Goal: Task Accomplishment & Management: Manage account settings

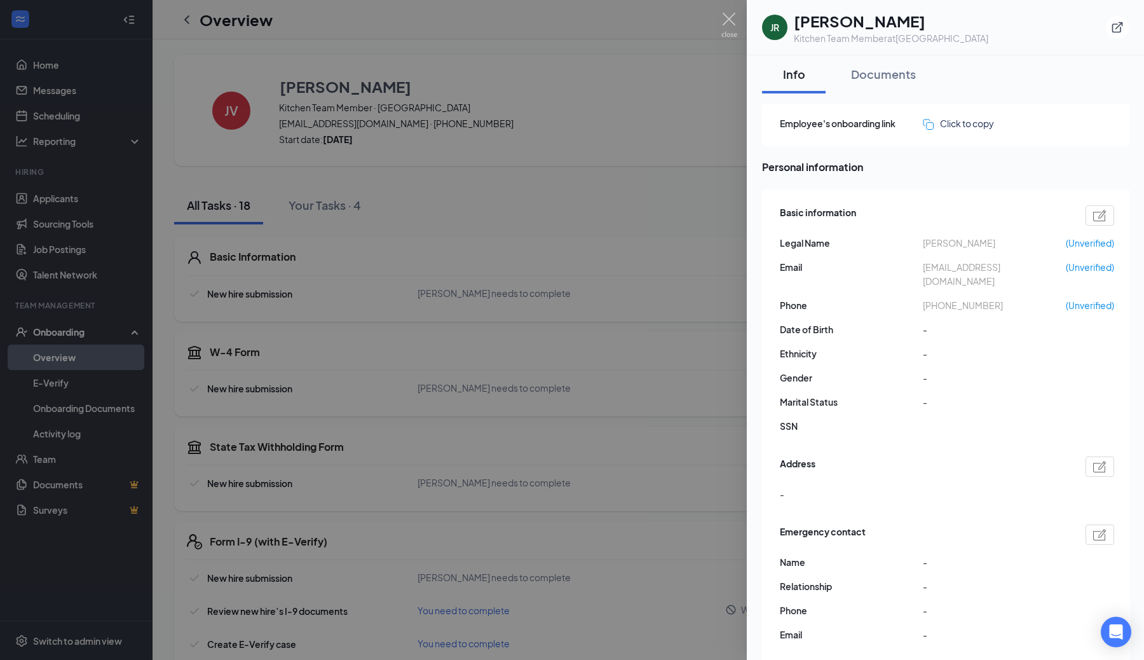
scroll to position [978, 0]
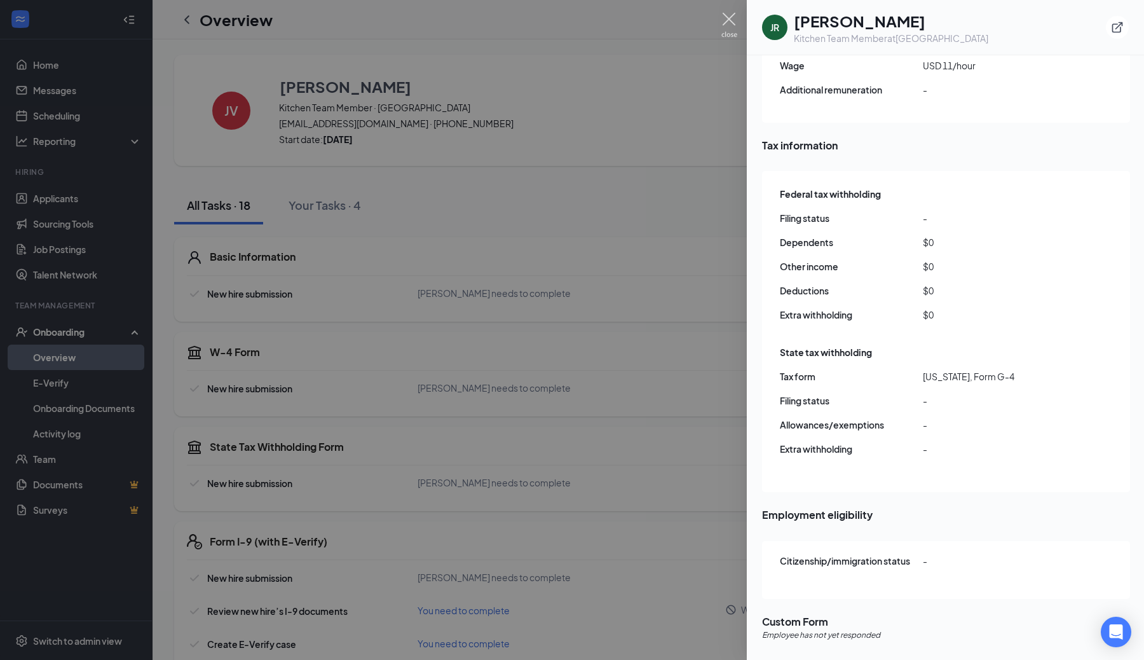
click at [728, 20] on img at bounding box center [730, 25] width 16 height 25
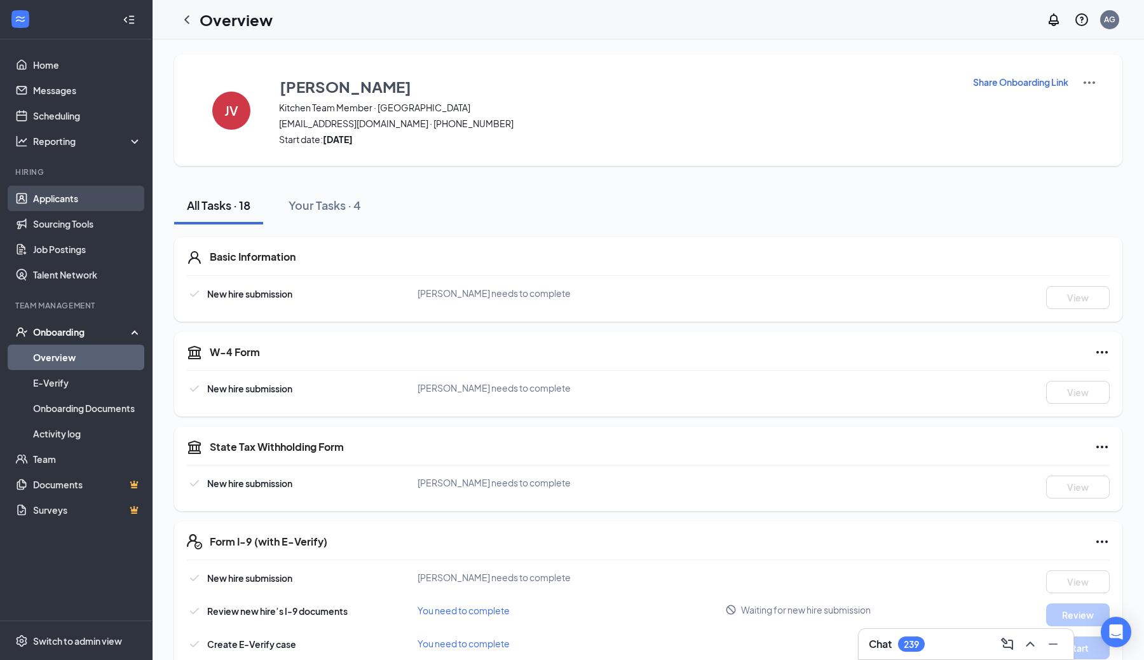
click at [76, 199] on link "Applicants" at bounding box center [87, 198] width 109 height 25
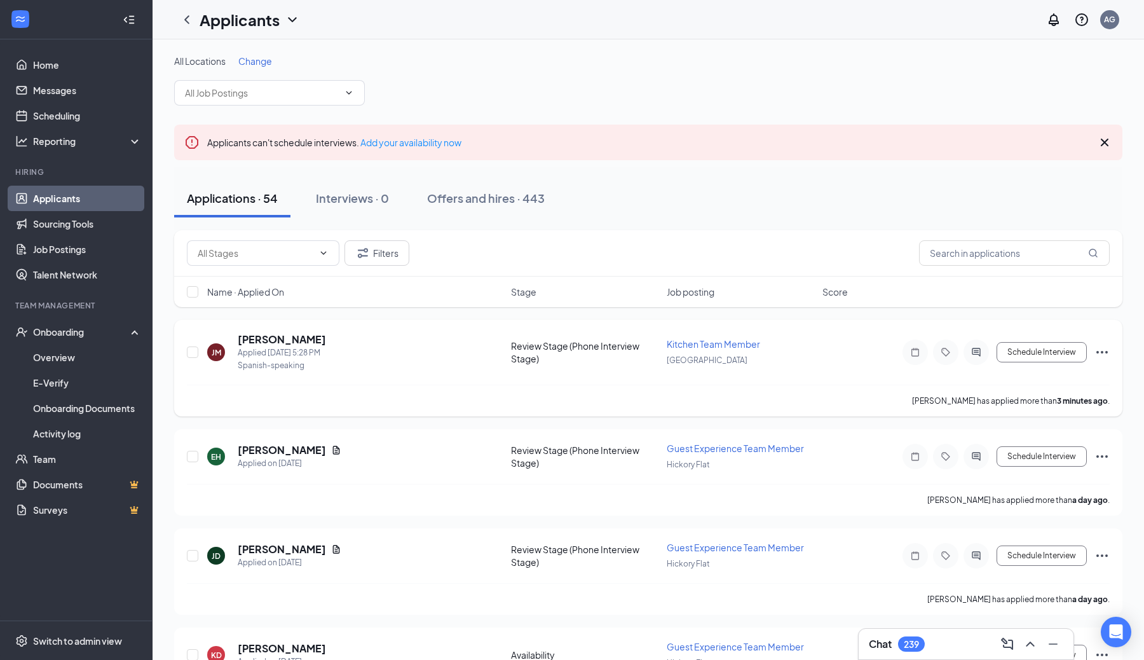
click at [1104, 352] on icon "Ellipses" at bounding box center [1102, 352] width 15 height 15
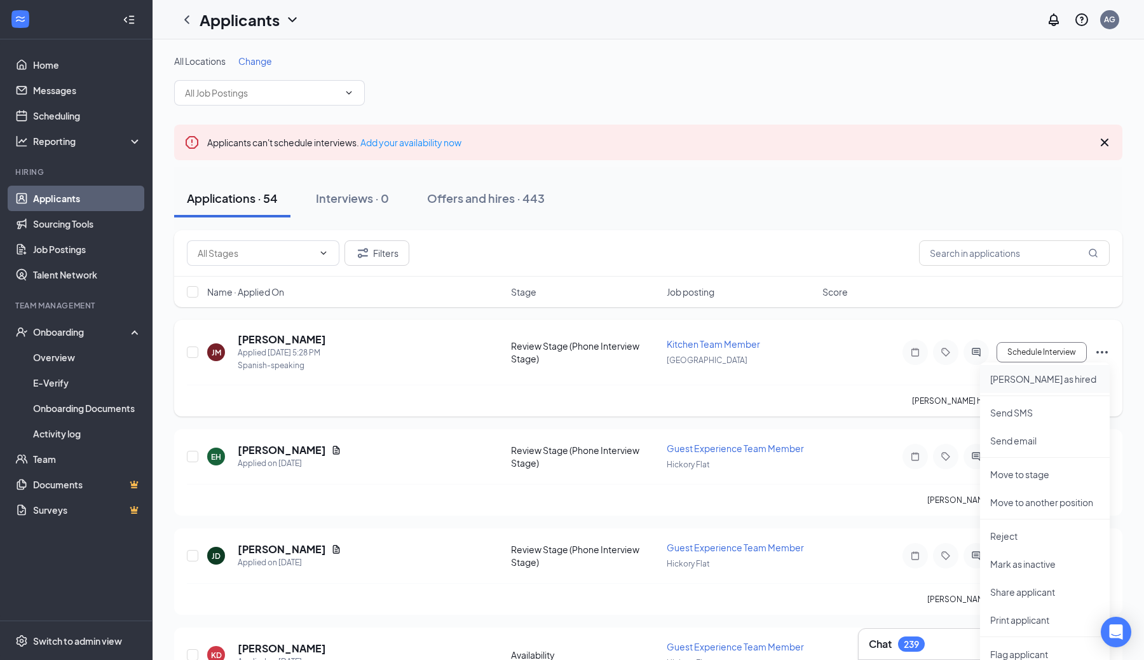
click at [1021, 381] on p "[PERSON_NAME] as hired" at bounding box center [1045, 379] width 109 height 13
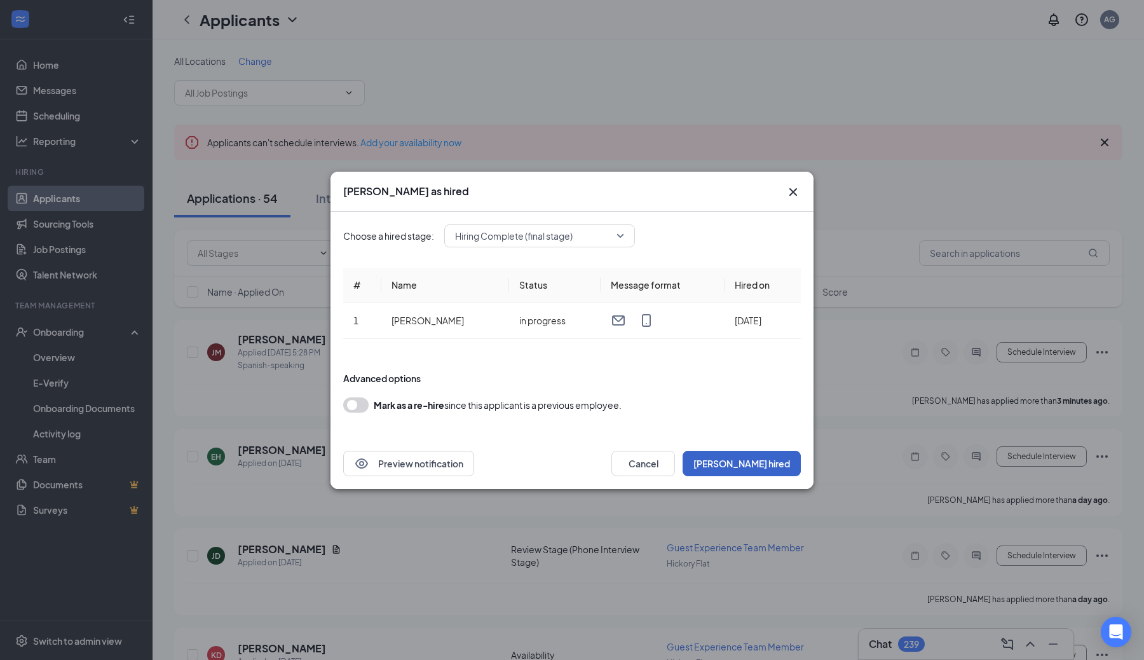
click at [772, 462] on button "[PERSON_NAME] hired" at bounding box center [742, 463] width 118 height 25
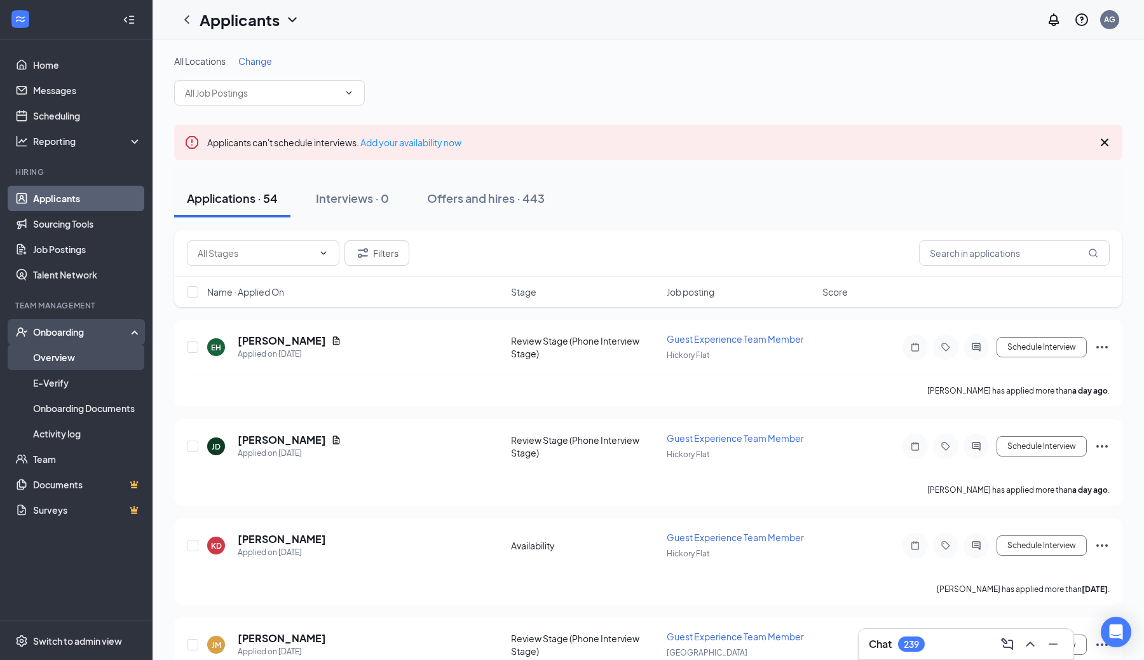
click at [65, 352] on link "Overview" at bounding box center [87, 357] width 109 height 25
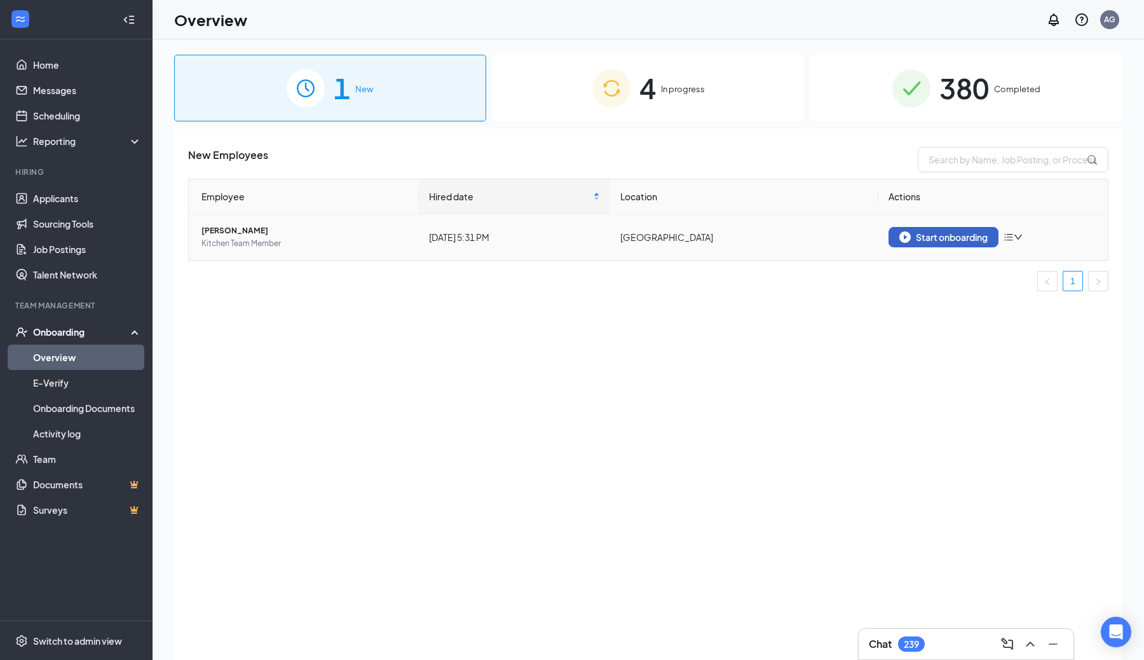
click at [958, 235] on div "Start onboarding" at bounding box center [944, 236] width 88 height 11
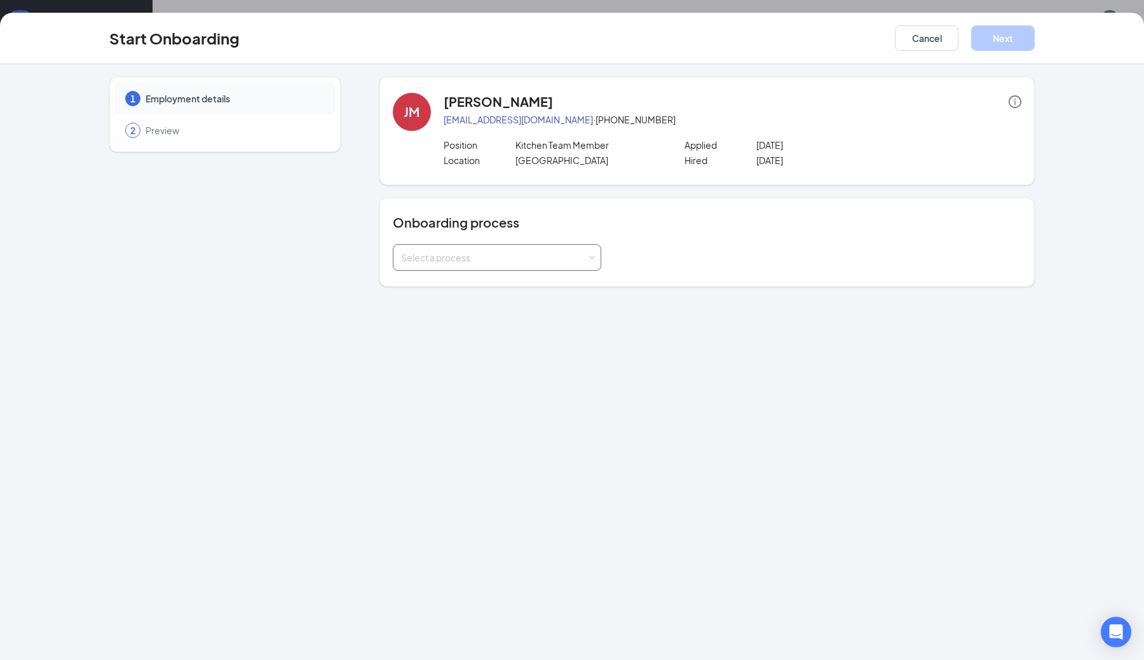
click at [588, 249] on div "Select a process" at bounding box center [497, 257] width 192 height 25
click at [530, 286] on li "New Hire Onboarding" at bounding box center [496, 284] width 209 height 23
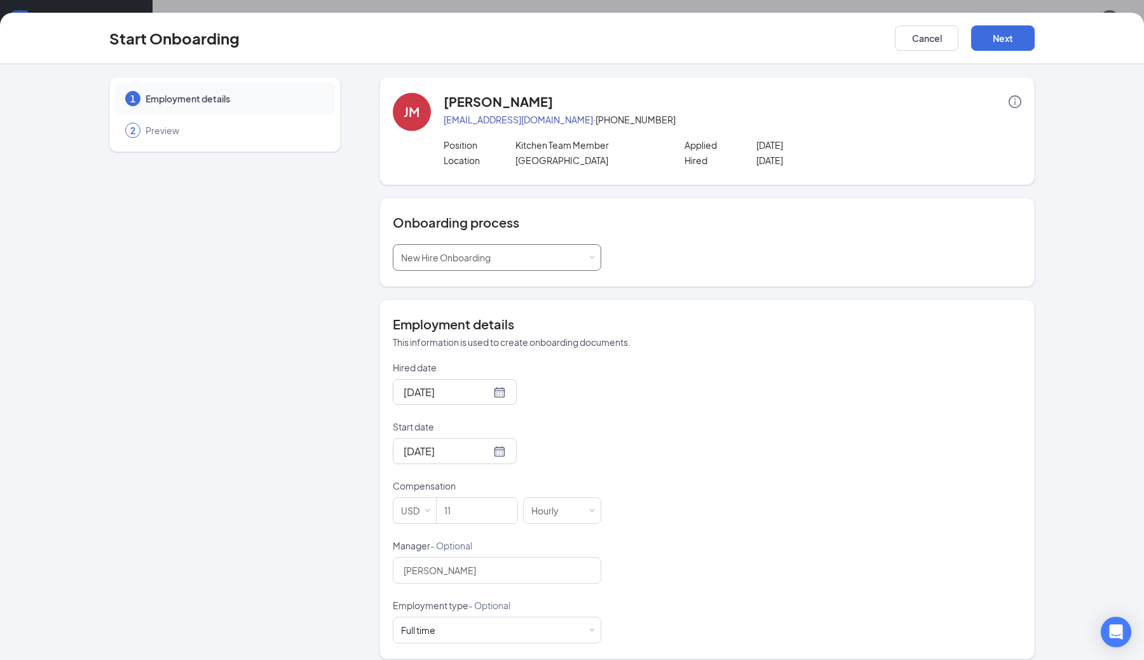
scroll to position [12, 0]
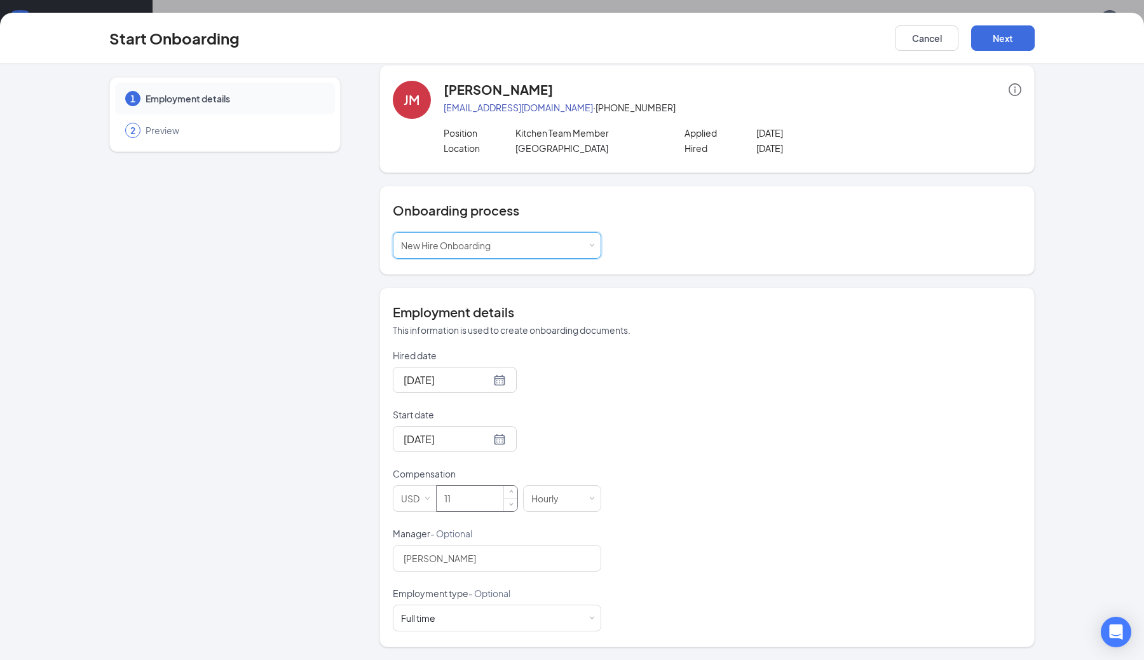
click at [475, 488] on input "11" at bounding box center [477, 498] width 81 height 25
click at [478, 550] on input "[PERSON_NAME]" at bounding box center [497, 558] width 209 height 27
click at [432, 560] on input "[PERSON_NAME]" at bounding box center [497, 558] width 209 height 27
click at [429, 561] on input "[PERSON_NAME]" at bounding box center [497, 558] width 209 height 27
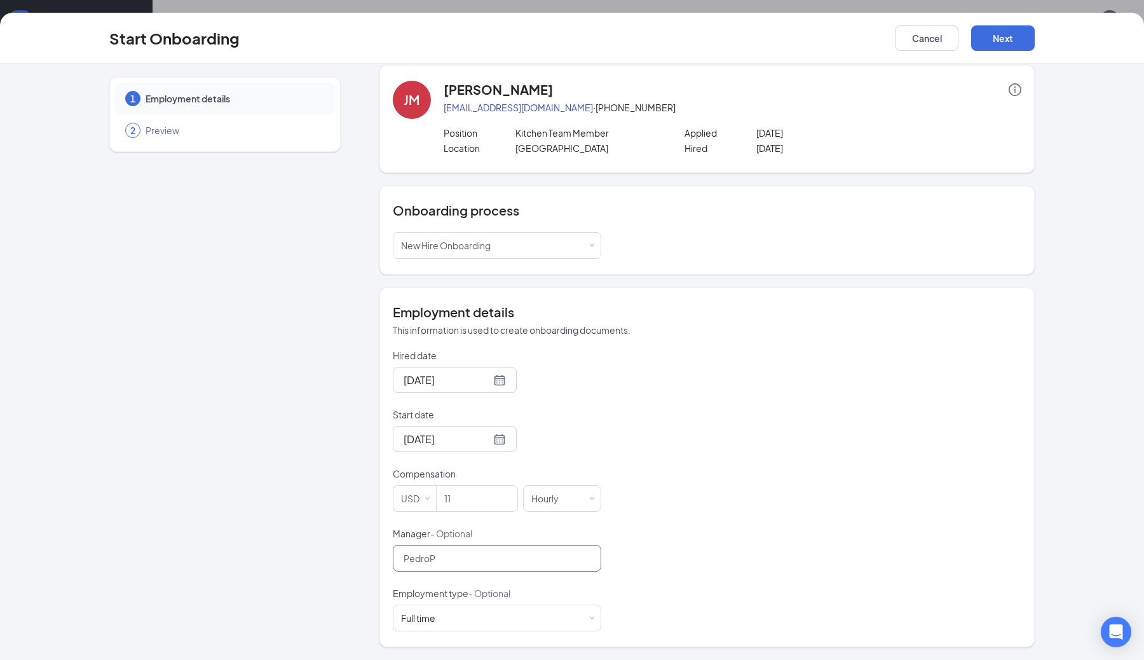
type input "[PERSON_NAME]"
click at [587, 621] on div "Full time Works 30+ hours per week and is reasonably expected to work" at bounding box center [497, 617] width 192 height 25
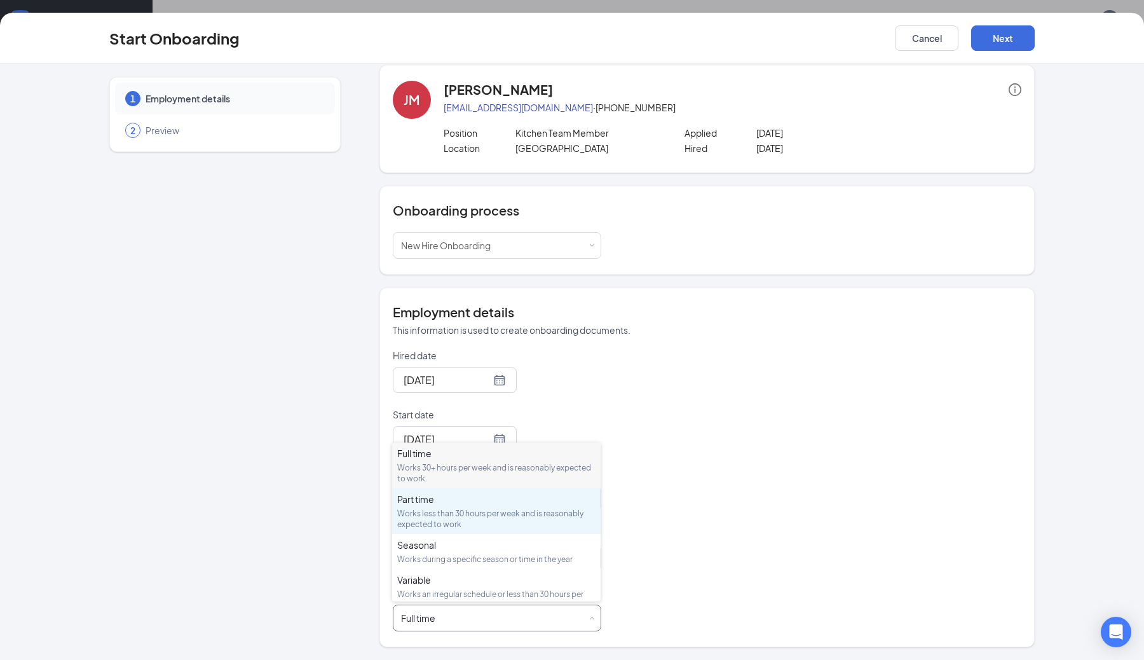
click at [484, 514] on div "Works less than 30 hours per week and is reasonably expected to work" at bounding box center [496, 519] width 198 height 22
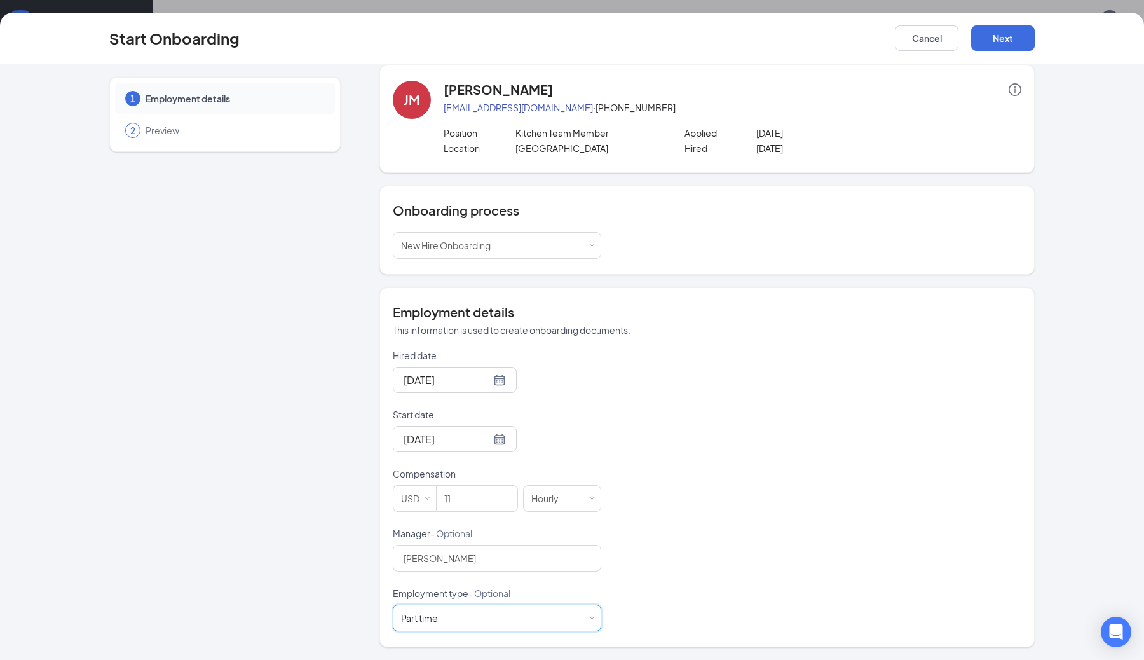
click at [655, 438] on div "Hired date [DATE] Start date [DATE] Compensation USD 11 Hourly Manager - Option…" at bounding box center [707, 490] width 629 height 282
click at [474, 443] on input "Start date" at bounding box center [447, 439] width 87 height 16
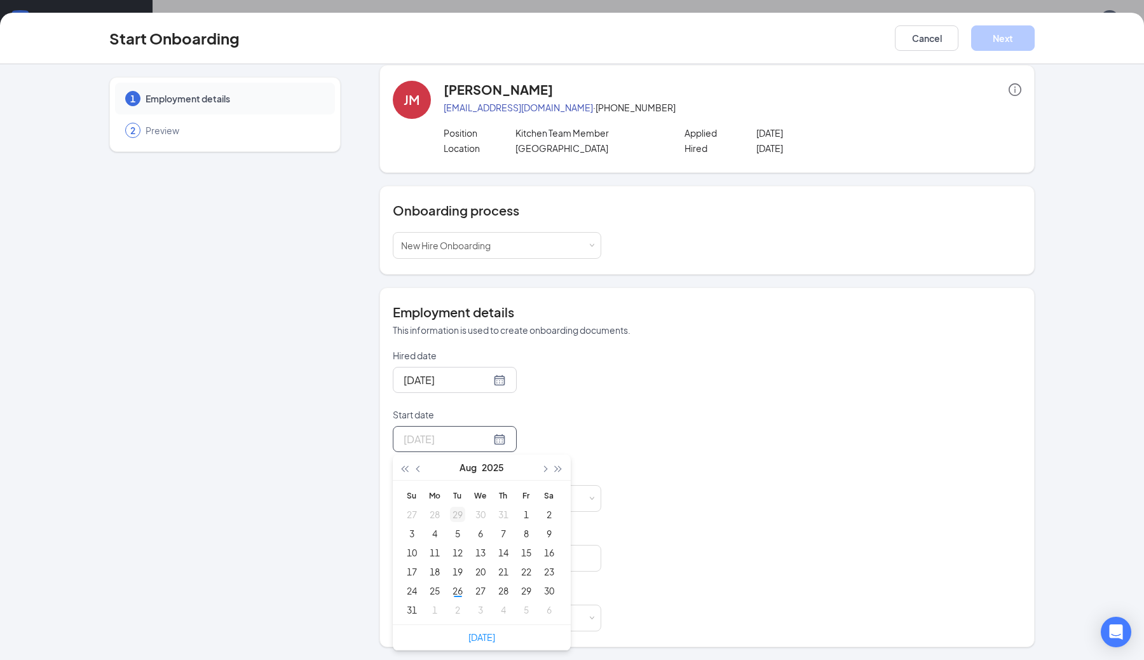
type input "[DATE]"
click at [460, 608] on div "2" at bounding box center [457, 609] width 15 height 15
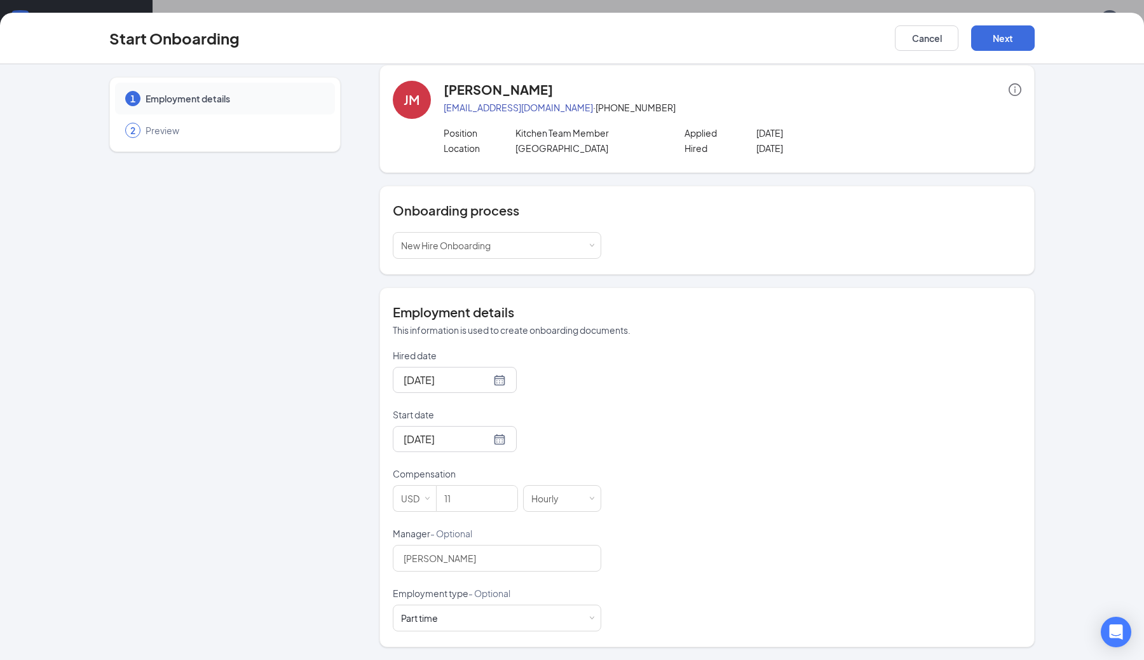
click at [613, 459] on div "Hired date [DATE] Start date [DATE] [DATE] Su Mo Tu We Th Fr Sa 31 1 2 3 4 5 6 …" at bounding box center [707, 490] width 629 height 282
click at [996, 42] on button "Next" at bounding box center [1003, 37] width 64 height 25
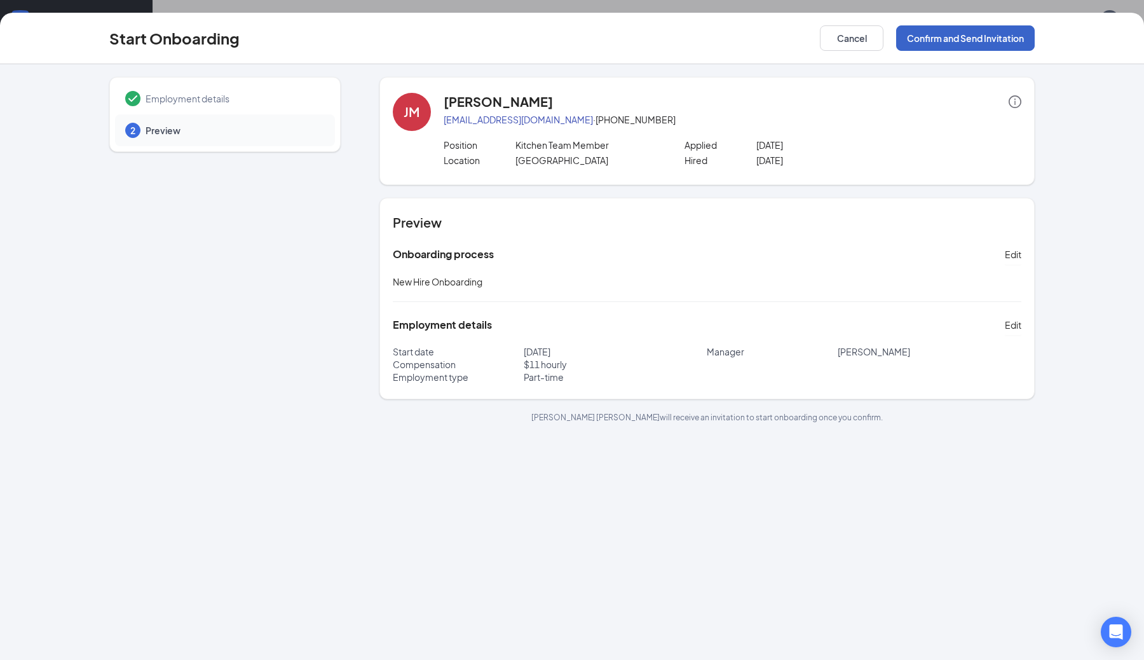
click at [980, 39] on button "Confirm and Send Invitation" at bounding box center [965, 37] width 139 height 25
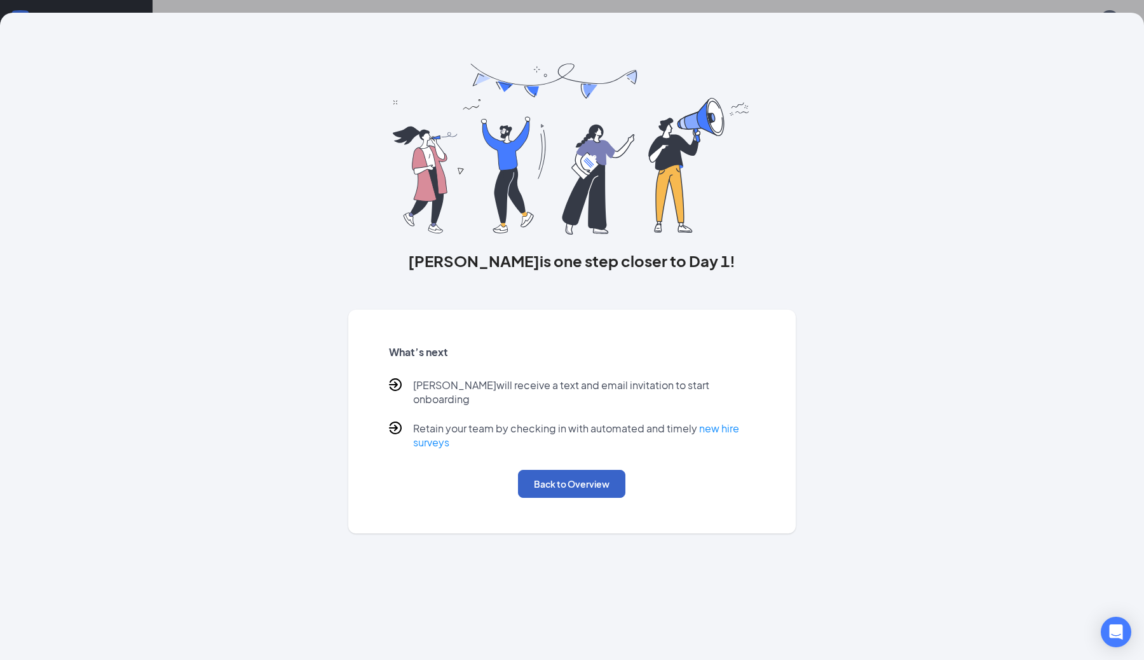
click at [581, 477] on button "Back to Overview" at bounding box center [571, 484] width 107 height 28
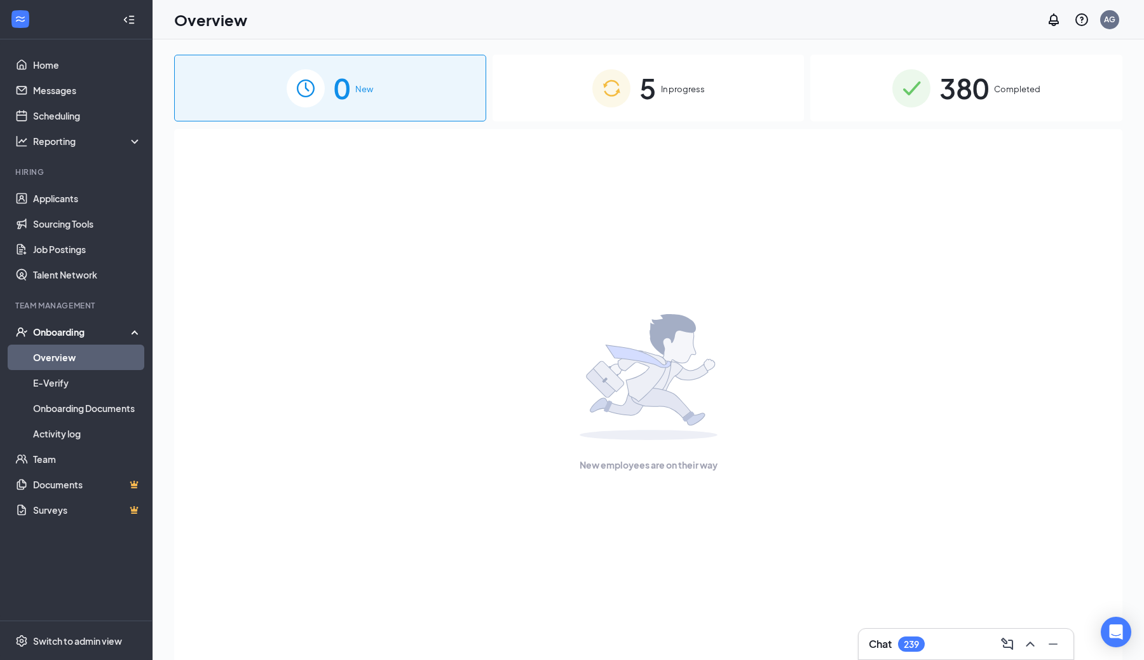
click at [643, 94] on span "5" at bounding box center [648, 88] width 17 height 44
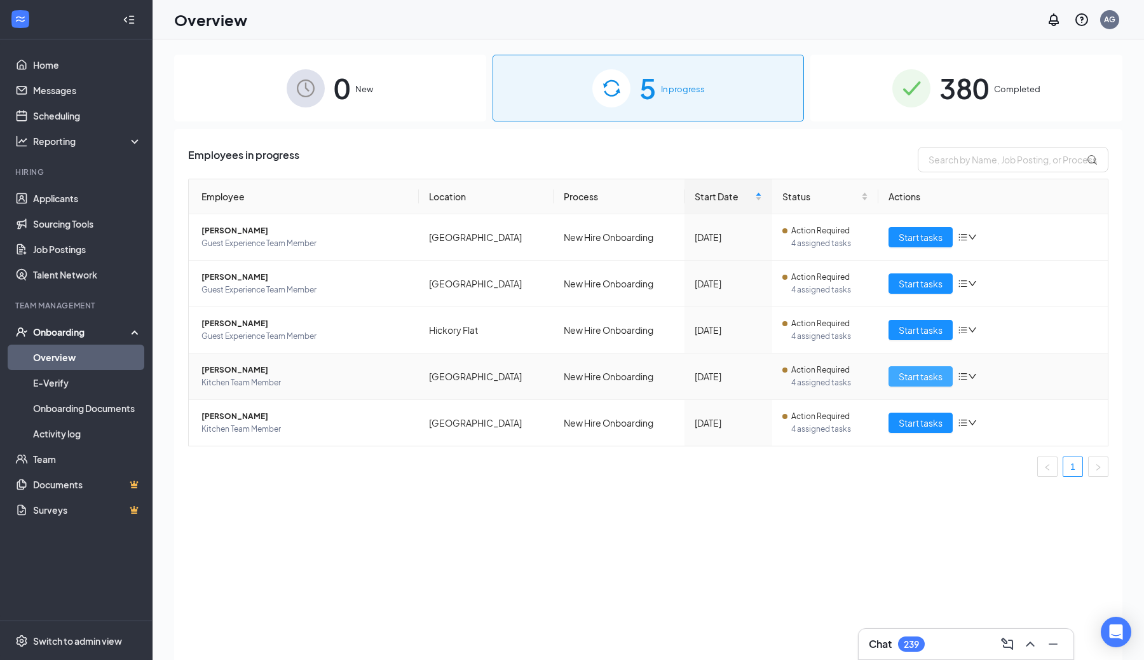
click at [924, 380] on span "Start tasks" at bounding box center [921, 376] width 44 height 14
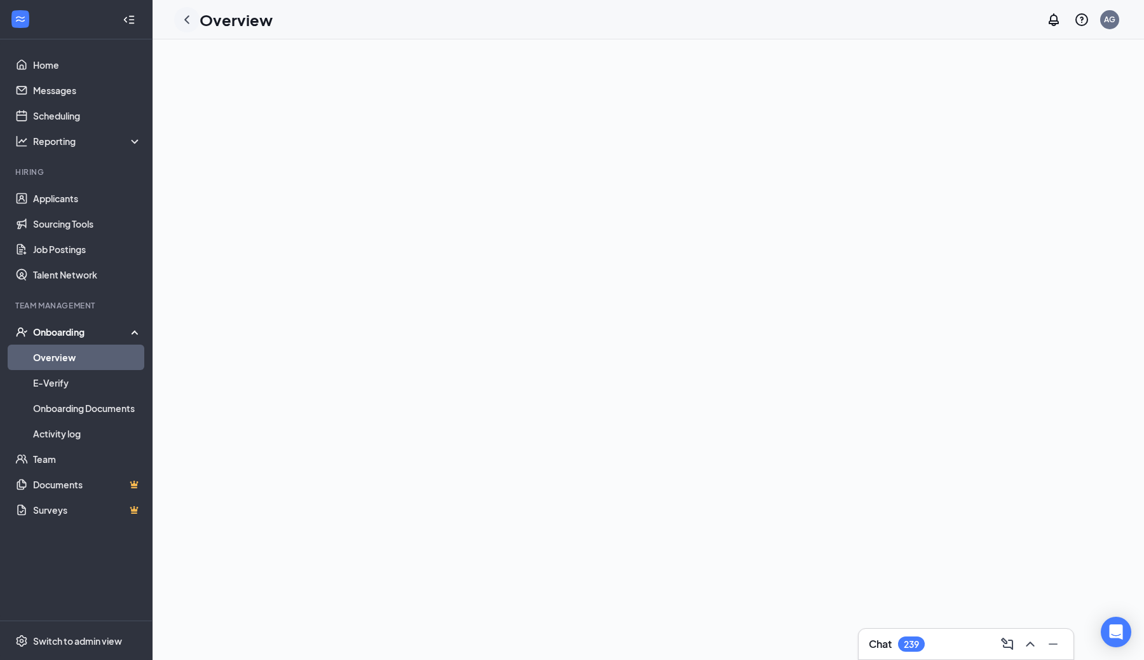
click at [188, 19] on icon "ChevronLeft" at bounding box center [186, 19] width 15 height 15
click at [83, 356] on link "Overview" at bounding box center [87, 357] width 109 height 25
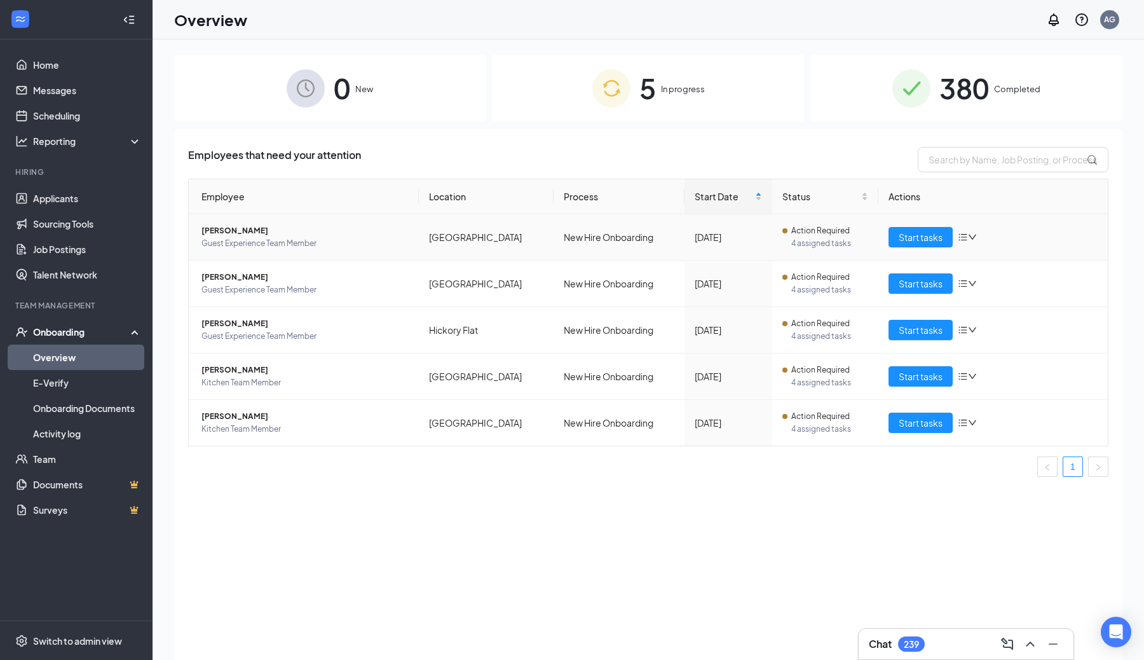
click at [974, 238] on icon "down" at bounding box center [972, 237] width 9 height 9
click at [921, 422] on span "Start tasks" at bounding box center [921, 423] width 44 height 14
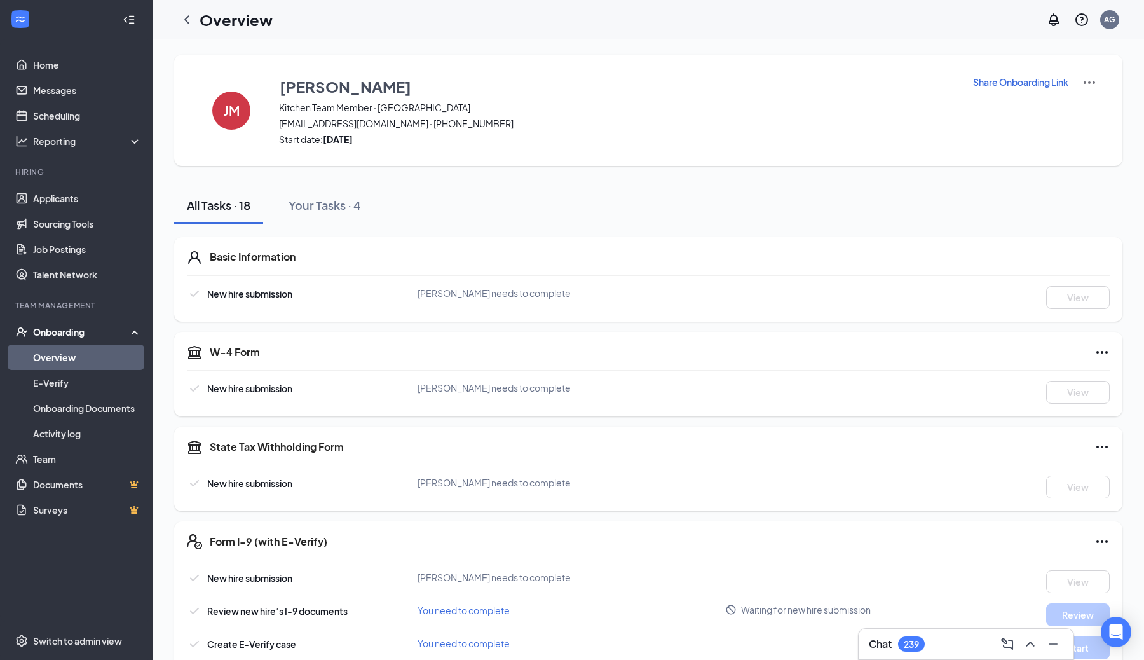
click at [1029, 80] on p "Share Onboarding Link" at bounding box center [1020, 82] width 95 height 13
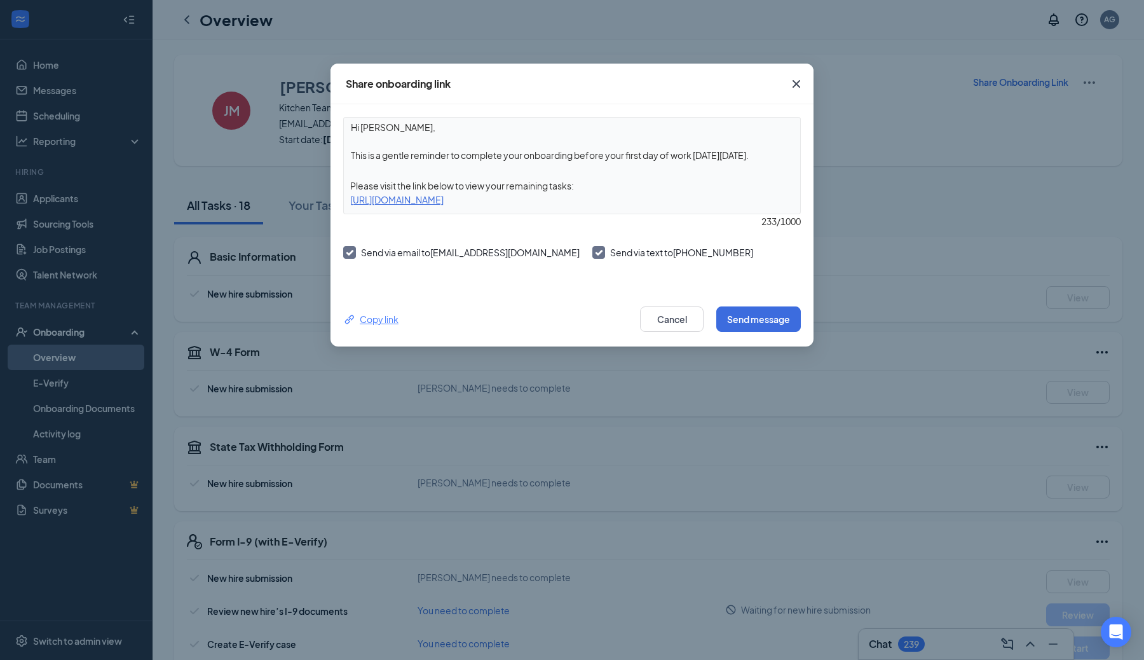
click at [368, 322] on div "Copy link" at bounding box center [370, 319] width 55 height 14
click at [798, 85] on icon "Cross" at bounding box center [797, 84] width 8 height 8
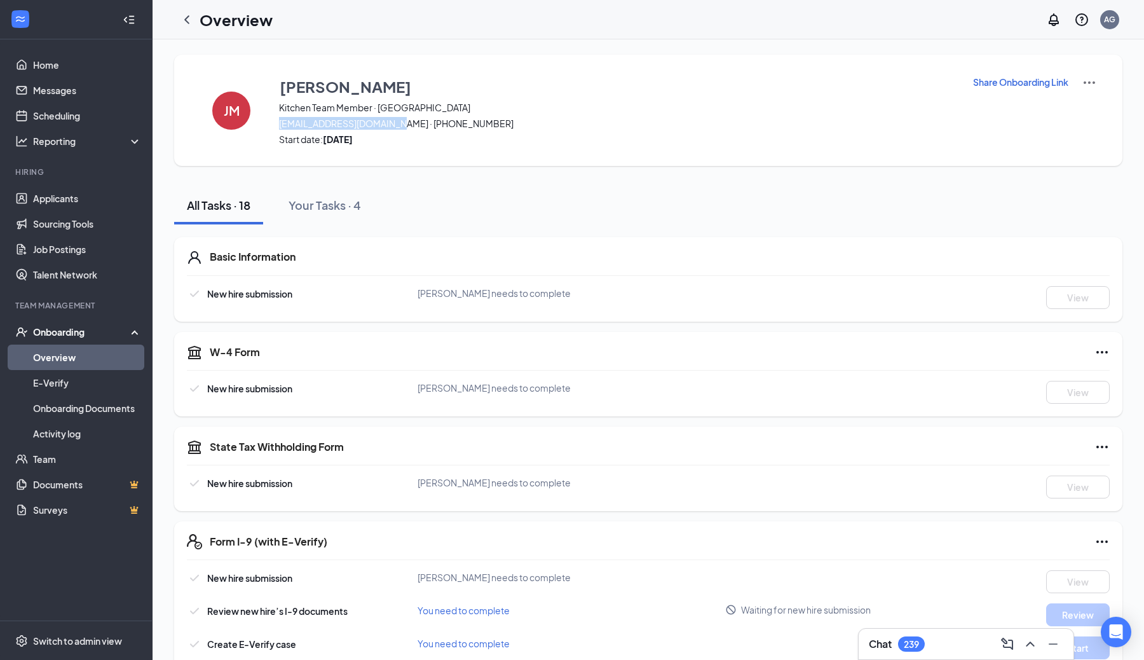
drag, startPoint x: 280, startPoint y: 126, endPoint x: 400, endPoint y: 127, distance: 120.2
click at [400, 127] on span "sontayjorge113@gmail.com · (470) 813-2089" at bounding box center [618, 123] width 678 height 13
copy span "[EMAIL_ADDRESS][DOMAIN_NAME]"
drag, startPoint x: 405, startPoint y: 125, endPoint x: 474, endPoint y: 125, distance: 68.7
click at [474, 125] on span "sontayjorge113@gmail.com · (470) 813-2089" at bounding box center [618, 123] width 678 height 13
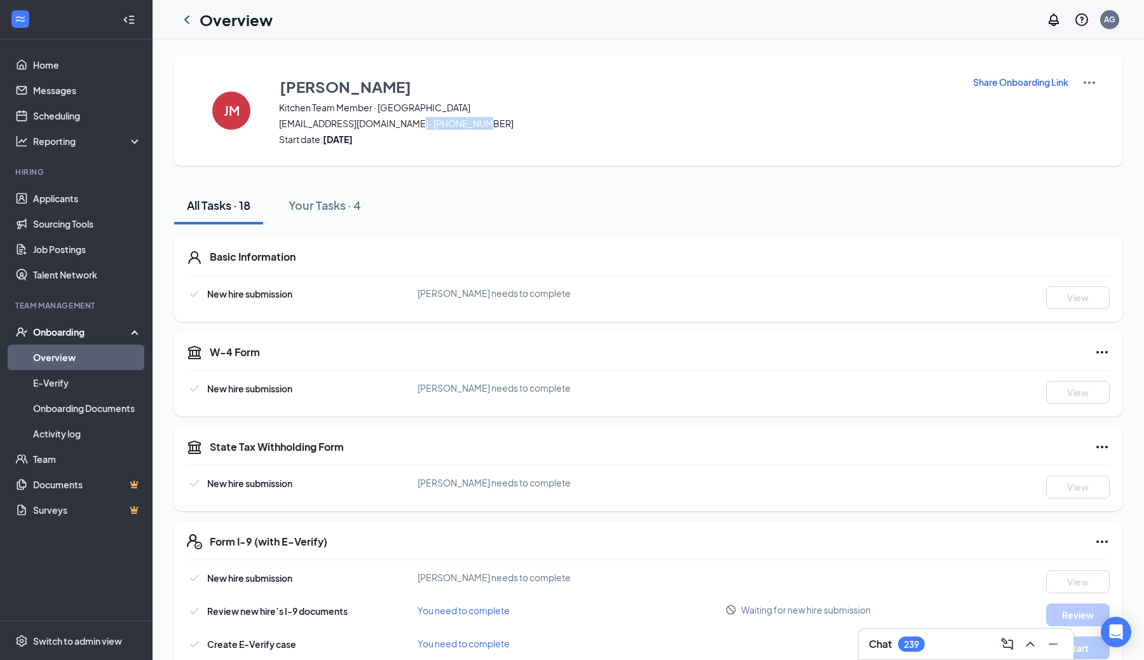
copy span "[PHONE_NUMBER]"
